Goal: Task Accomplishment & Management: Use online tool/utility

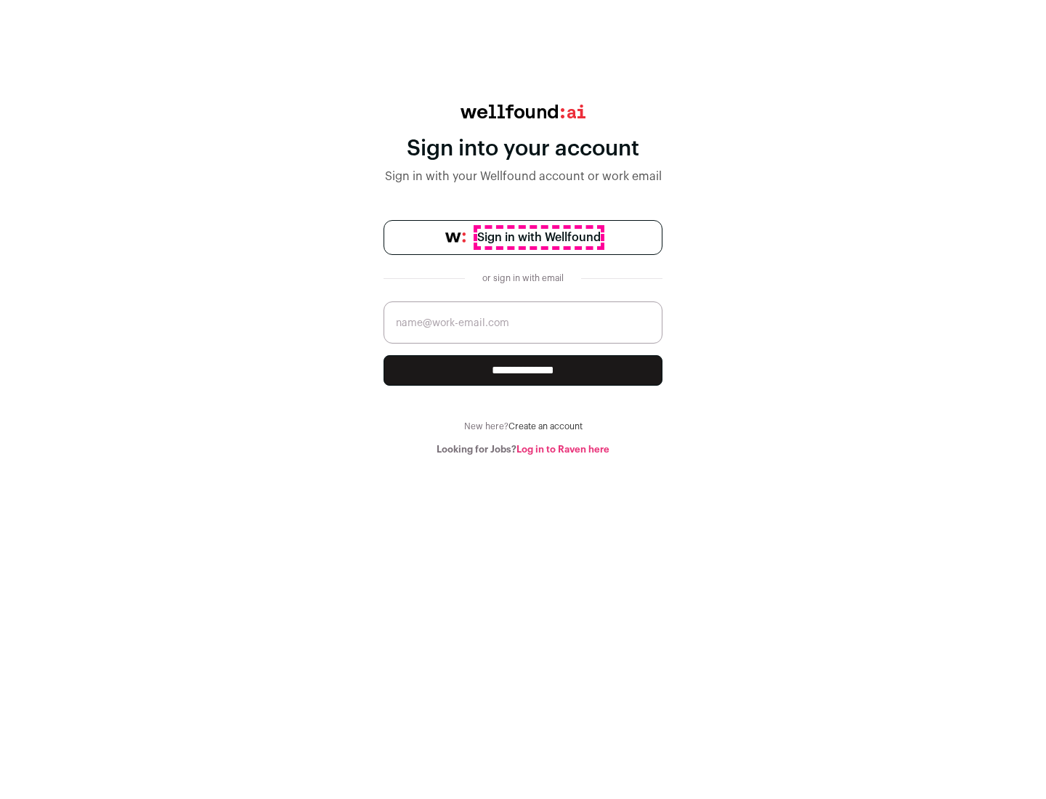
click at [538, 238] on span "Sign in with Wellfound" at bounding box center [538, 237] width 123 height 17
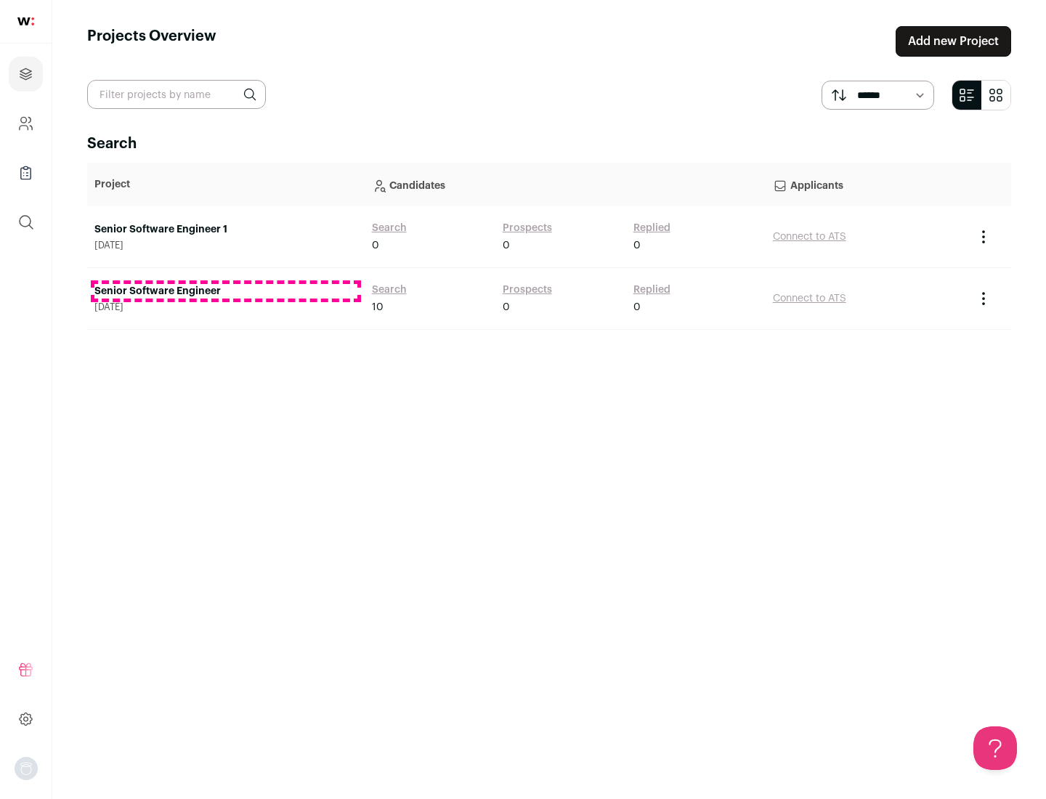
click at [225, 291] on link "Senior Software Engineer" at bounding box center [225, 291] width 263 height 15
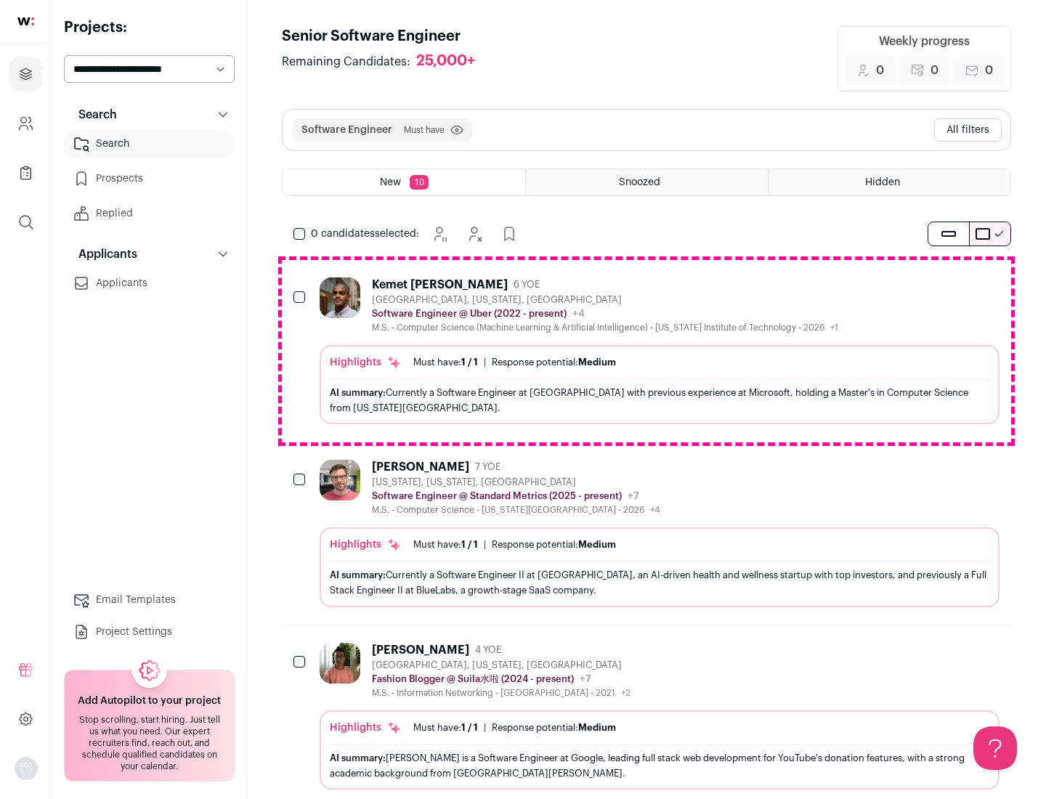
click at [646, 351] on div "Highlights Must have: 1 / 1 How many must haves have been fulfilled? | Response…" at bounding box center [660, 384] width 680 height 79
